Goal: Information Seeking & Learning: Learn about a topic

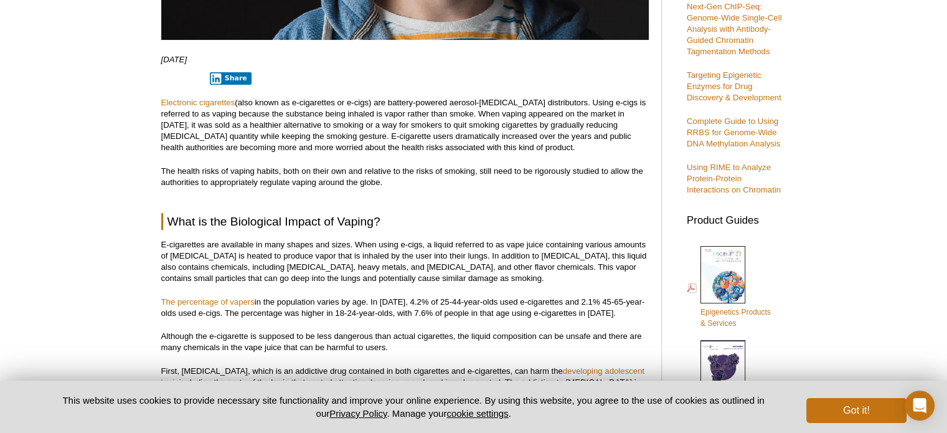
scroll to position [388, 0]
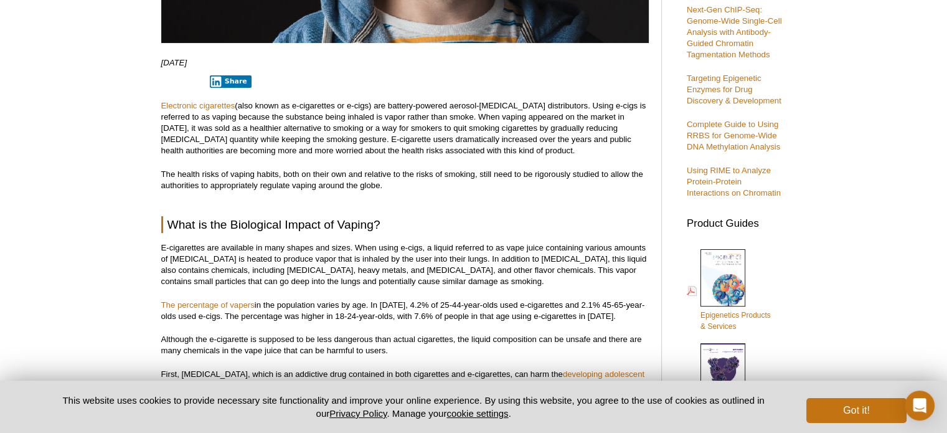
click at [431, 119] on p "Electronic cigarettes (also known as e-cigarettes or e-cigs) are battery-powere…" at bounding box center [404, 128] width 487 height 56
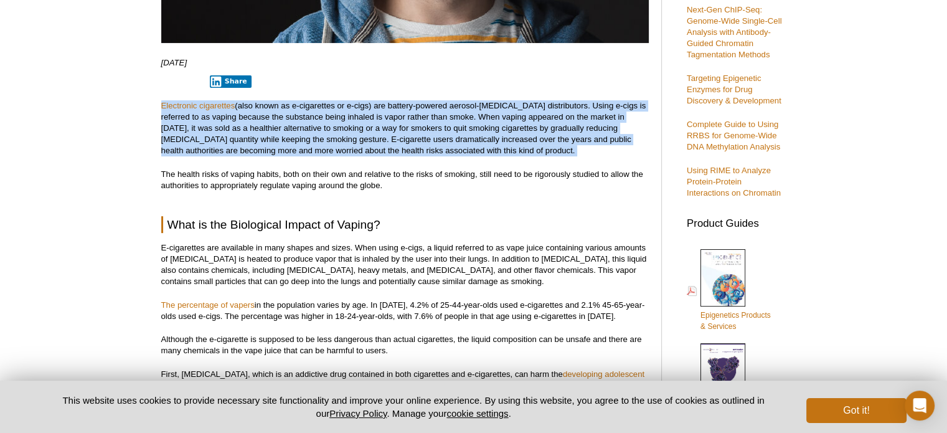
click at [431, 119] on p "Electronic cigarettes (also known as e-cigarettes or e-cigs) are battery-powere…" at bounding box center [404, 128] width 487 height 56
click at [263, 116] on p "Electronic cigarettes (also known as e-cigarettes or e-cigs) are battery-powere…" at bounding box center [404, 128] width 487 height 56
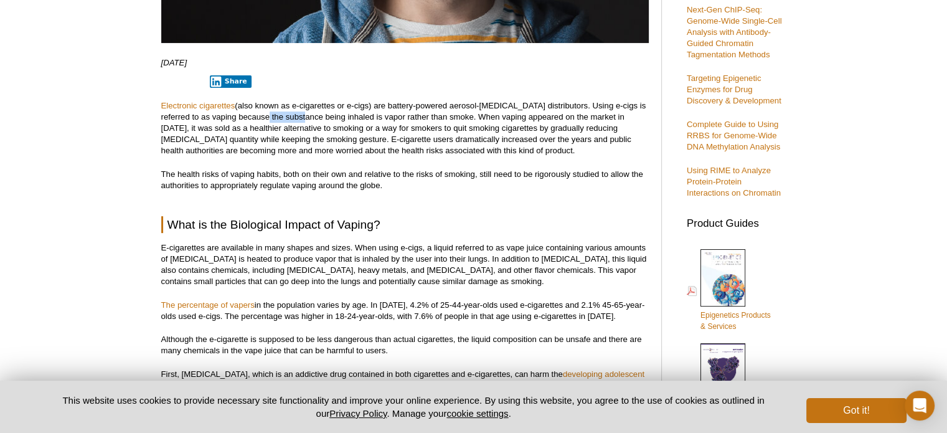
click at [263, 116] on p "Electronic cigarettes (also known as e-cigarettes or e-cigs) are battery-powere…" at bounding box center [404, 128] width 487 height 56
click at [403, 133] on p "Electronic cigarettes (also known as e-cigarettes or e-cigs) are battery-powere…" at bounding box center [404, 128] width 487 height 56
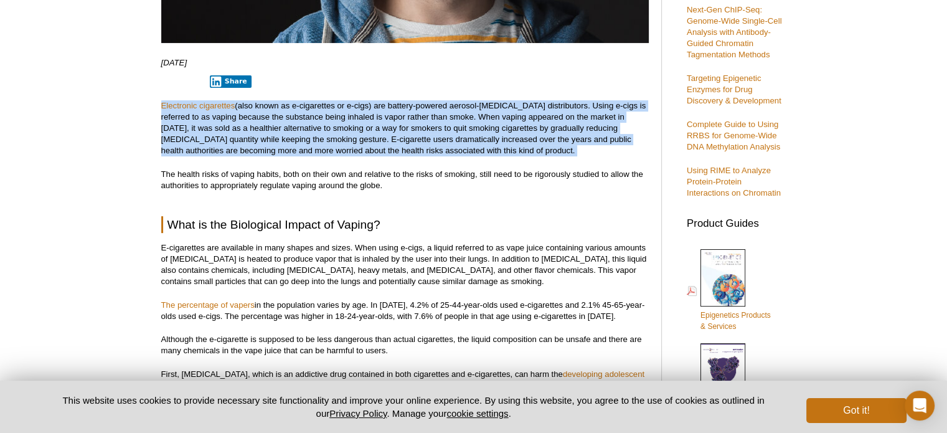
click at [403, 133] on p "Electronic cigarettes (also known as e-cigarettes or e-cigs) are battery-powere…" at bounding box center [404, 128] width 487 height 56
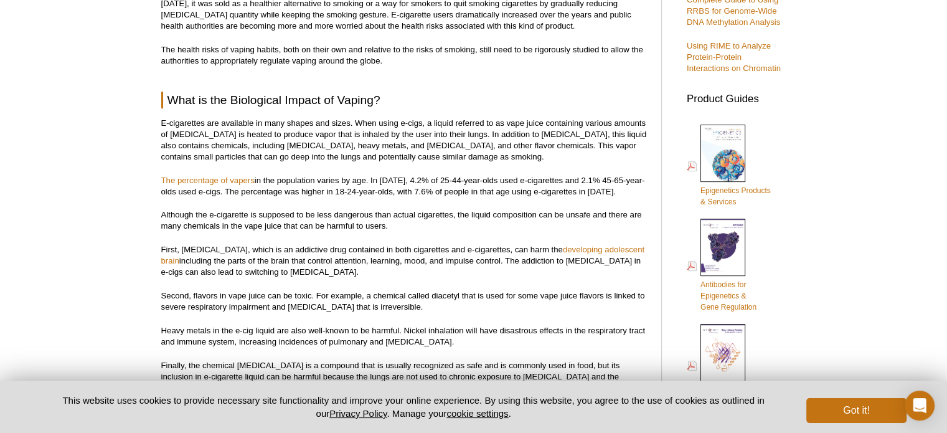
click at [403, 133] on p "E-cigarettes are available in many shapes and sizes. When using e-cigs, a liqui…" at bounding box center [404, 140] width 487 height 45
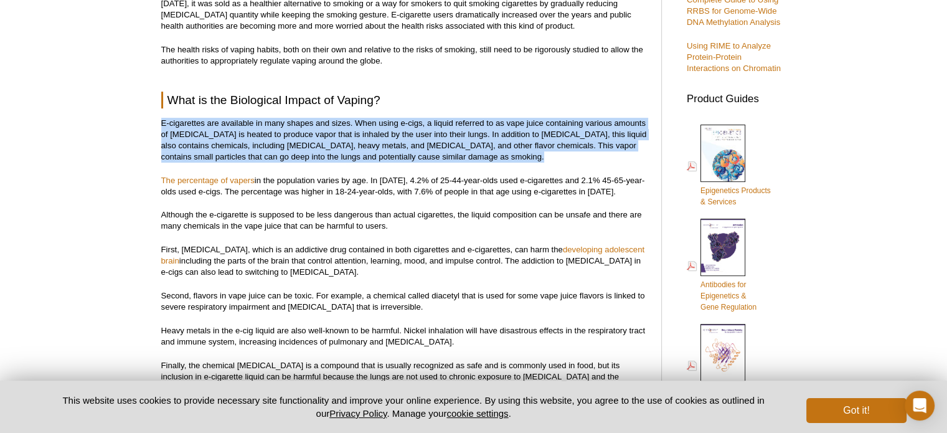
click at [403, 133] on p "E-cigarettes are available in many shapes and sizes. When using e-cigs, a liqui…" at bounding box center [404, 140] width 487 height 45
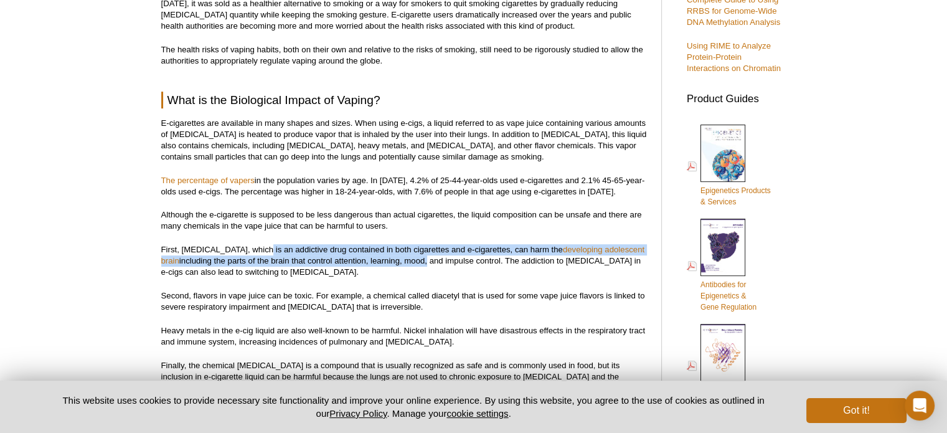
drag, startPoint x: 254, startPoint y: 233, endPoint x: 390, endPoint y: 263, distance: 138.9
click at [390, 263] on p "First, nicotine, which is an addictive drug contained in both cigarettes and e-…" at bounding box center [404, 261] width 487 height 34
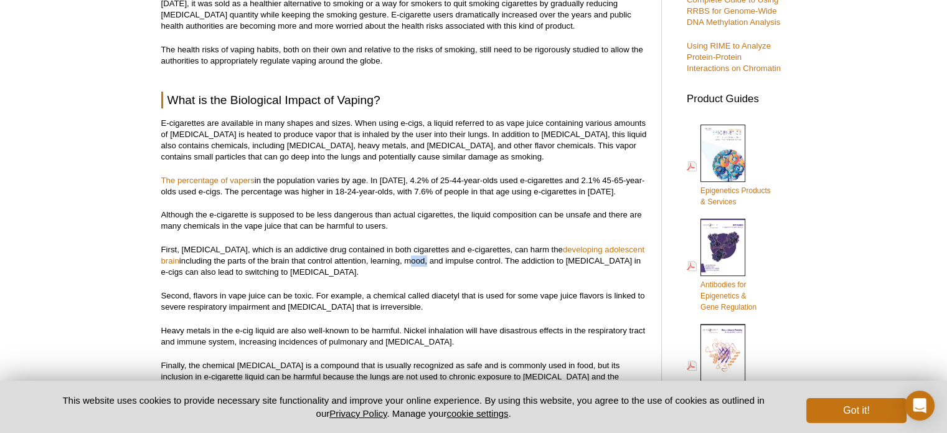
click at [390, 263] on p "First, nicotine, which is an addictive drug contained in both cigarettes and e-…" at bounding box center [404, 261] width 487 height 34
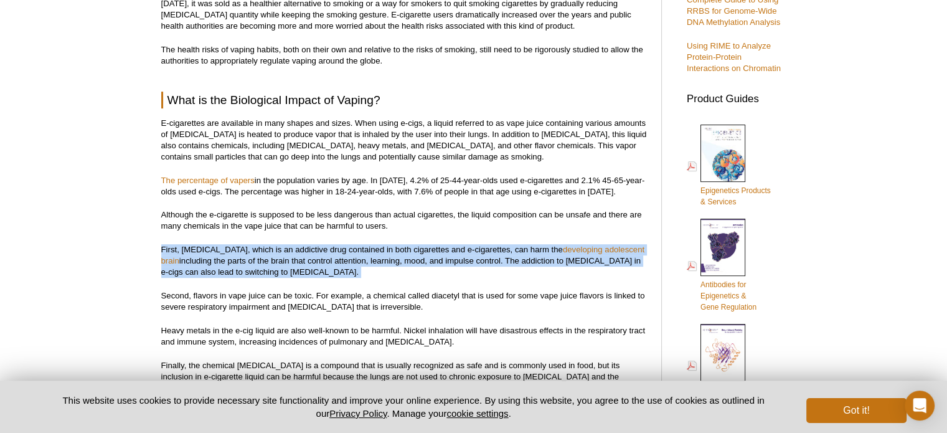
click at [390, 263] on p "First, nicotine, which is an addictive drug contained in both cigarettes and e-…" at bounding box center [404, 261] width 487 height 34
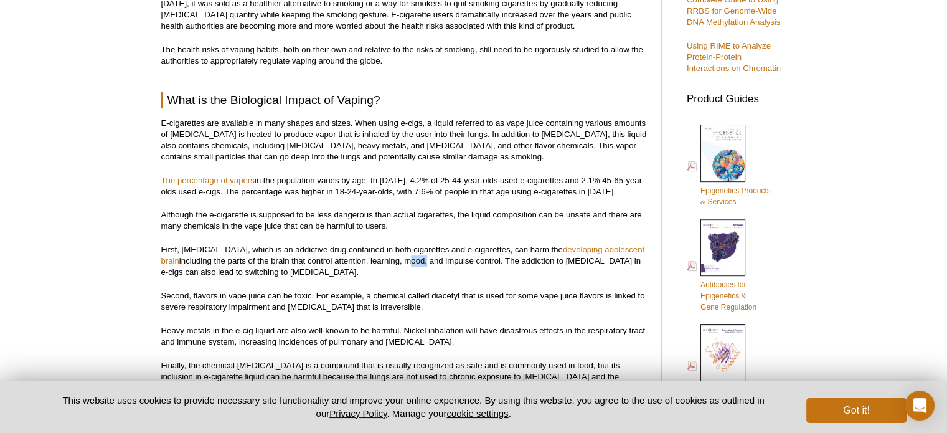
click at [390, 263] on p "First, nicotine, which is an addictive drug contained in both cigarettes and e-…" at bounding box center [404, 261] width 487 height 34
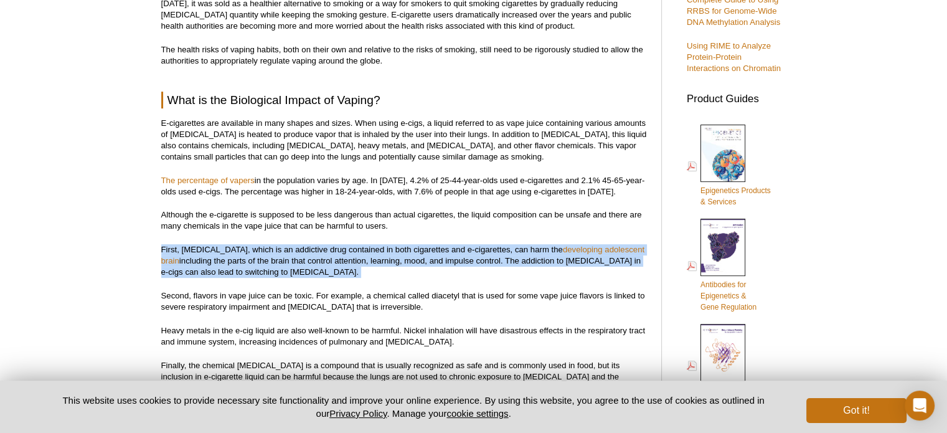
click at [390, 263] on p "First, nicotine, which is an addictive drug contained in both cigarettes and e-…" at bounding box center [404, 261] width 487 height 34
drag, startPoint x: 390, startPoint y: 263, endPoint x: 356, endPoint y: 241, distance: 40.1
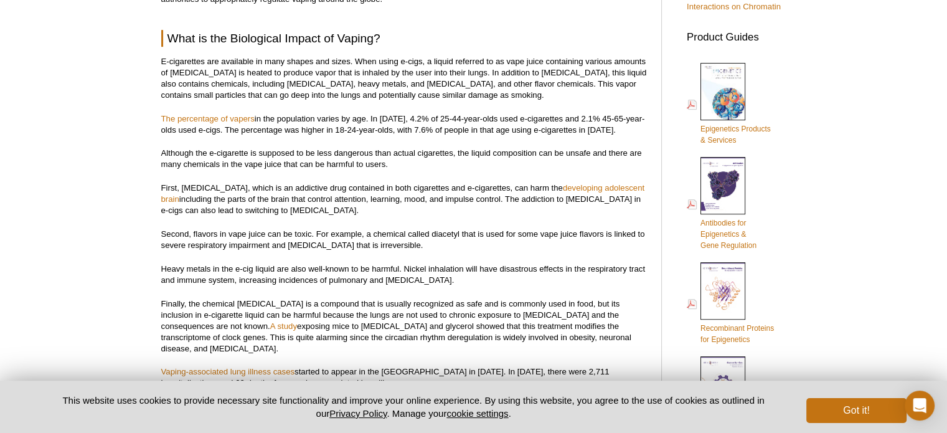
scroll to position [591, 0]
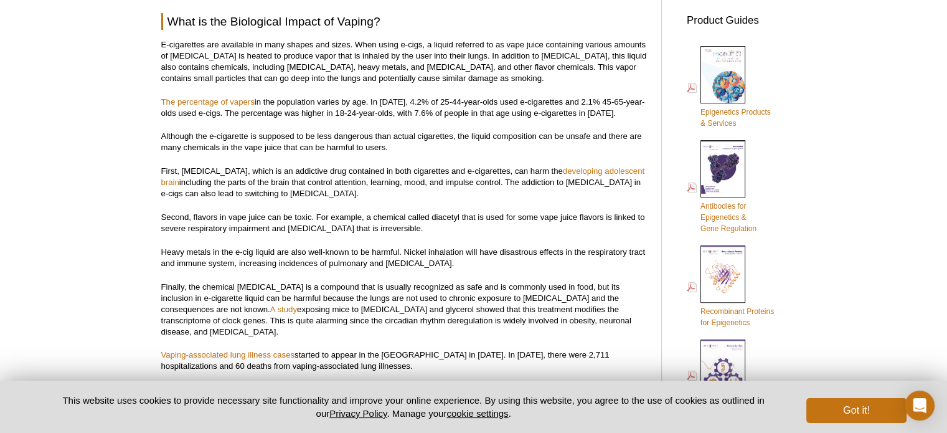
click at [448, 218] on p "Second, flavors in vape juice can be toxic. For example, a chemical called diac…" at bounding box center [404, 223] width 487 height 22
copy p "diacetyl"
click at [301, 228] on p "Second, flavors in vape juice can be toxic. For example, a chemical called diac…" at bounding box center [404, 223] width 487 height 22
drag, startPoint x: 301, startPoint y: 228, endPoint x: 334, endPoint y: 226, distance: 32.5
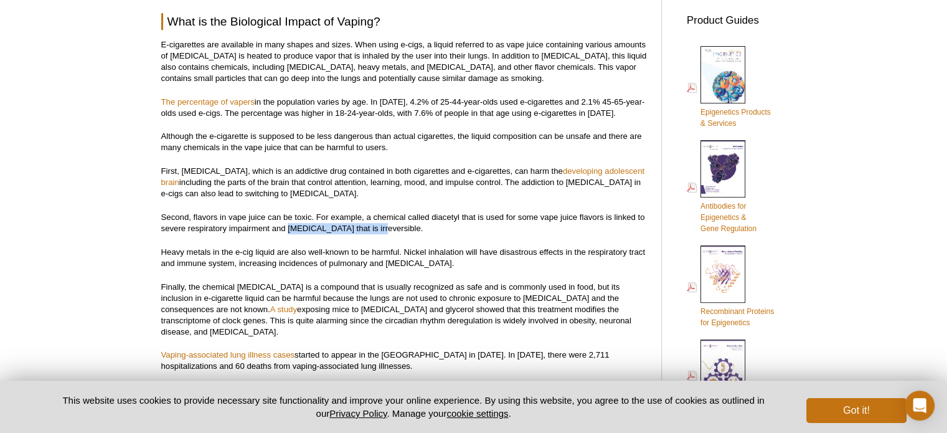
click at [334, 226] on p "Second, flavors in vape juice can be toxic. For example, a chemical called diac…" at bounding box center [404, 223] width 487 height 22
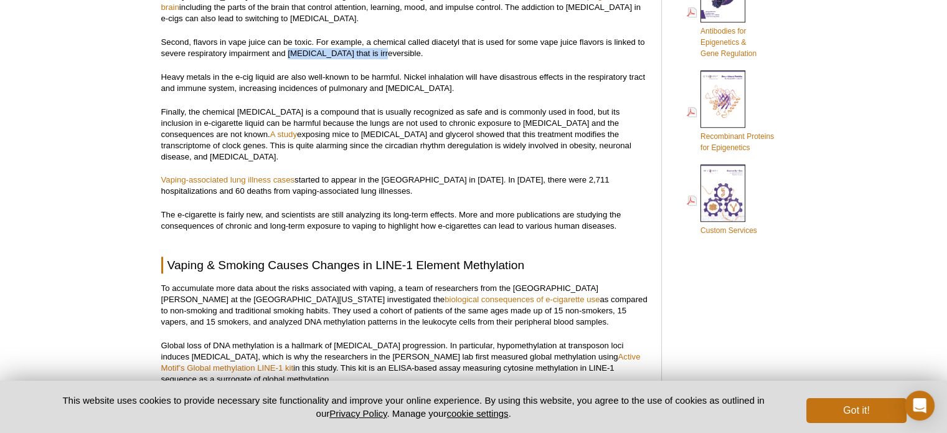
scroll to position [752, 0]
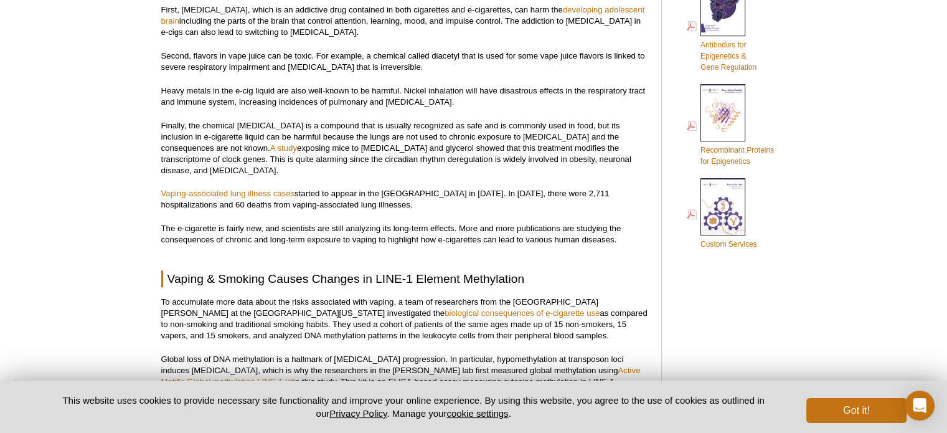
drag, startPoint x: 333, startPoint y: 60, endPoint x: 319, endPoint y: 69, distance: 16.8
click at [319, 69] on p "Second, flavors in vape juice can be toxic. For example, a chemical called diac…" at bounding box center [404, 61] width 487 height 22
drag, startPoint x: 319, startPoint y: 69, endPoint x: 372, endPoint y: 69, distance: 52.9
click at [372, 69] on p "Second, flavors in vape juice can be toxic. For example, a chemical called diac…" at bounding box center [404, 61] width 487 height 22
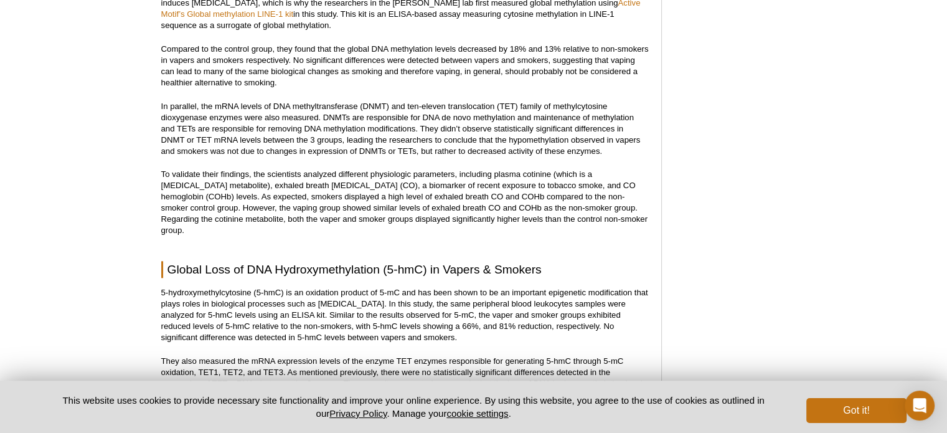
scroll to position [1132, 0]
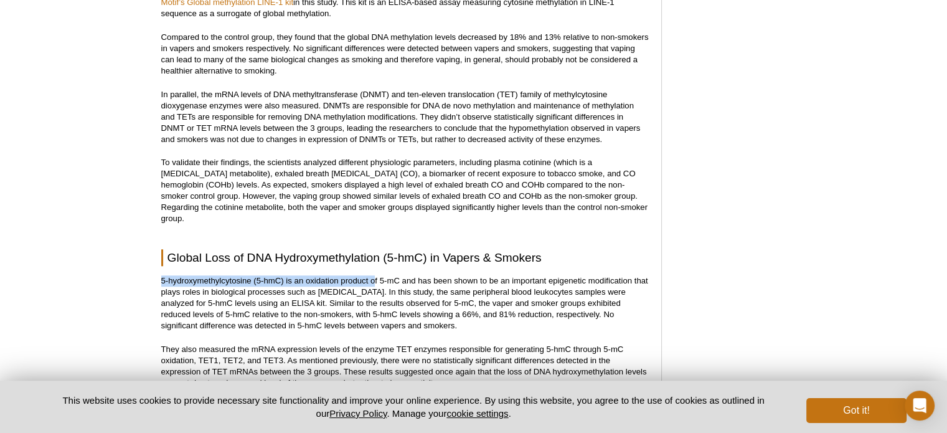
drag, startPoint x: 373, startPoint y: 251, endPoint x: 107, endPoint y: 260, distance: 265.9
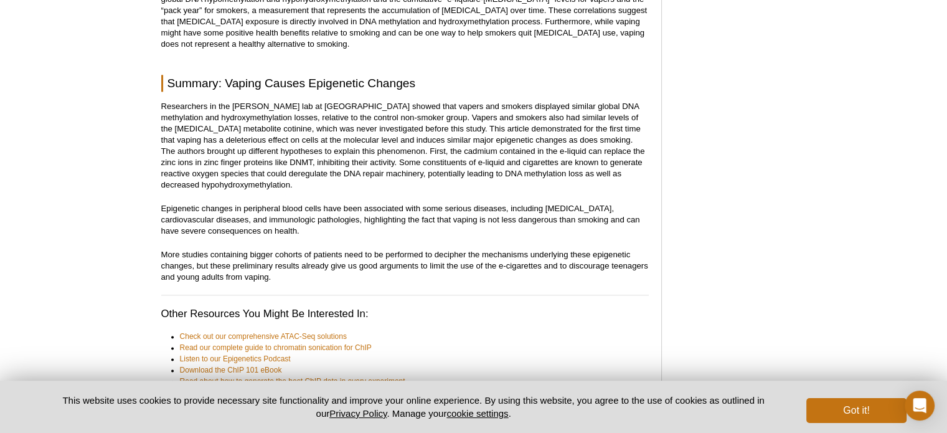
scroll to position [1549, 0]
click at [400, 101] on p "Researchers in the [PERSON_NAME] lab at [GEOGRAPHIC_DATA] showed that vapers an…" at bounding box center [404, 146] width 487 height 90
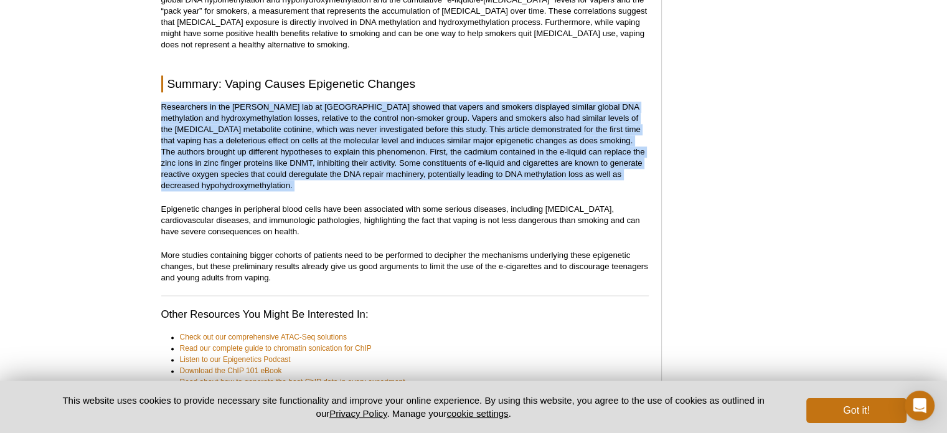
click at [400, 101] on p "Researchers in the [PERSON_NAME] lab at [GEOGRAPHIC_DATA] showed that vapers an…" at bounding box center [404, 146] width 487 height 90
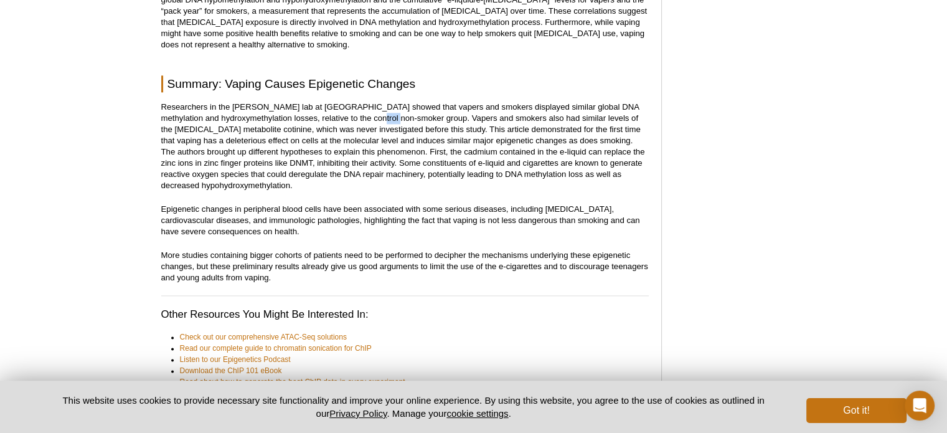
click at [400, 101] on p "Researchers in the [PERSON_NAME] lab at [GEOGRAPHIC_DATA] showed that vapers an…" at bounding box center [404, 146] width 487 height 90
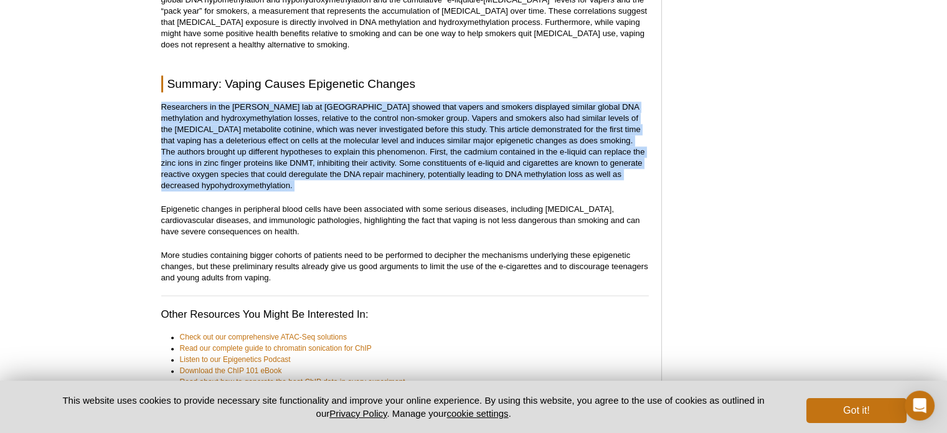
drag, startPoint x: 400, startPoint y: 99, endPoint x: 390, endPoint y: 78, distance: 23.1
click at [390, 101] on p "Researchers in the [PERSON_NAME] lab at [GEOGRAPHIC_DATA] showed that vapers an…" at bounding box center [404, 146] width 487 height 90
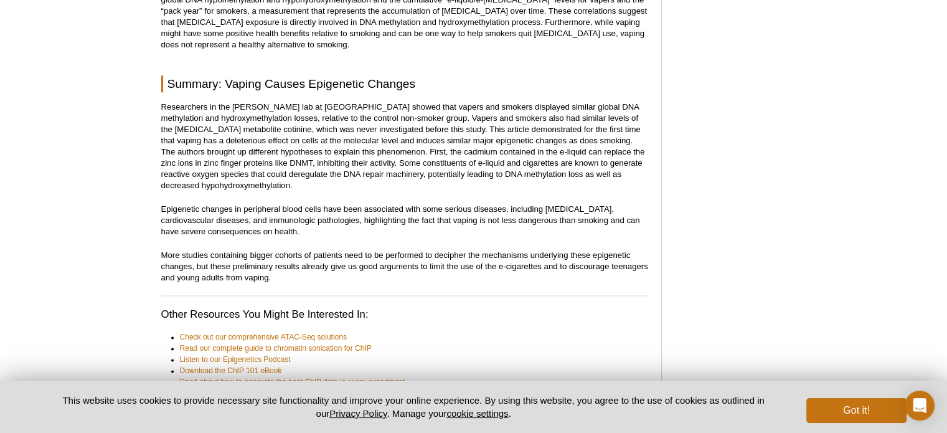
click at [403, 251] on p "More studies containing bigger cohorts of patients need to be performed to deci…" at bounding box center [404, 267] width 487 height 34
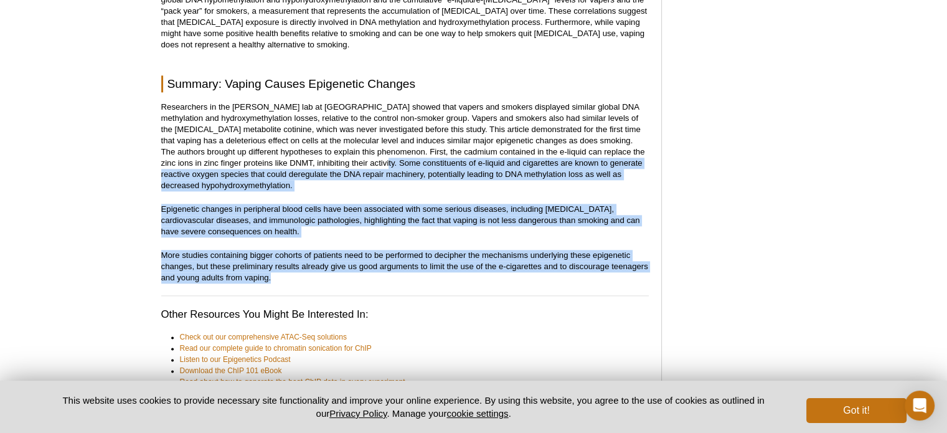
drag, startPoint x: 403, startPoint y: 251, endPoint x: 413, endPoint y: 129, distance: 122.3
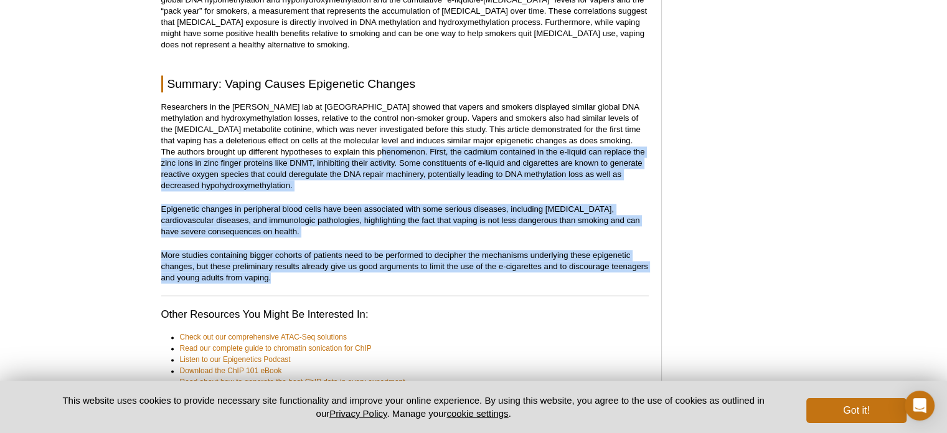
scroll to position [1685, 0]
